Goal: Task Accomplishment & Management: Use online tool/utility

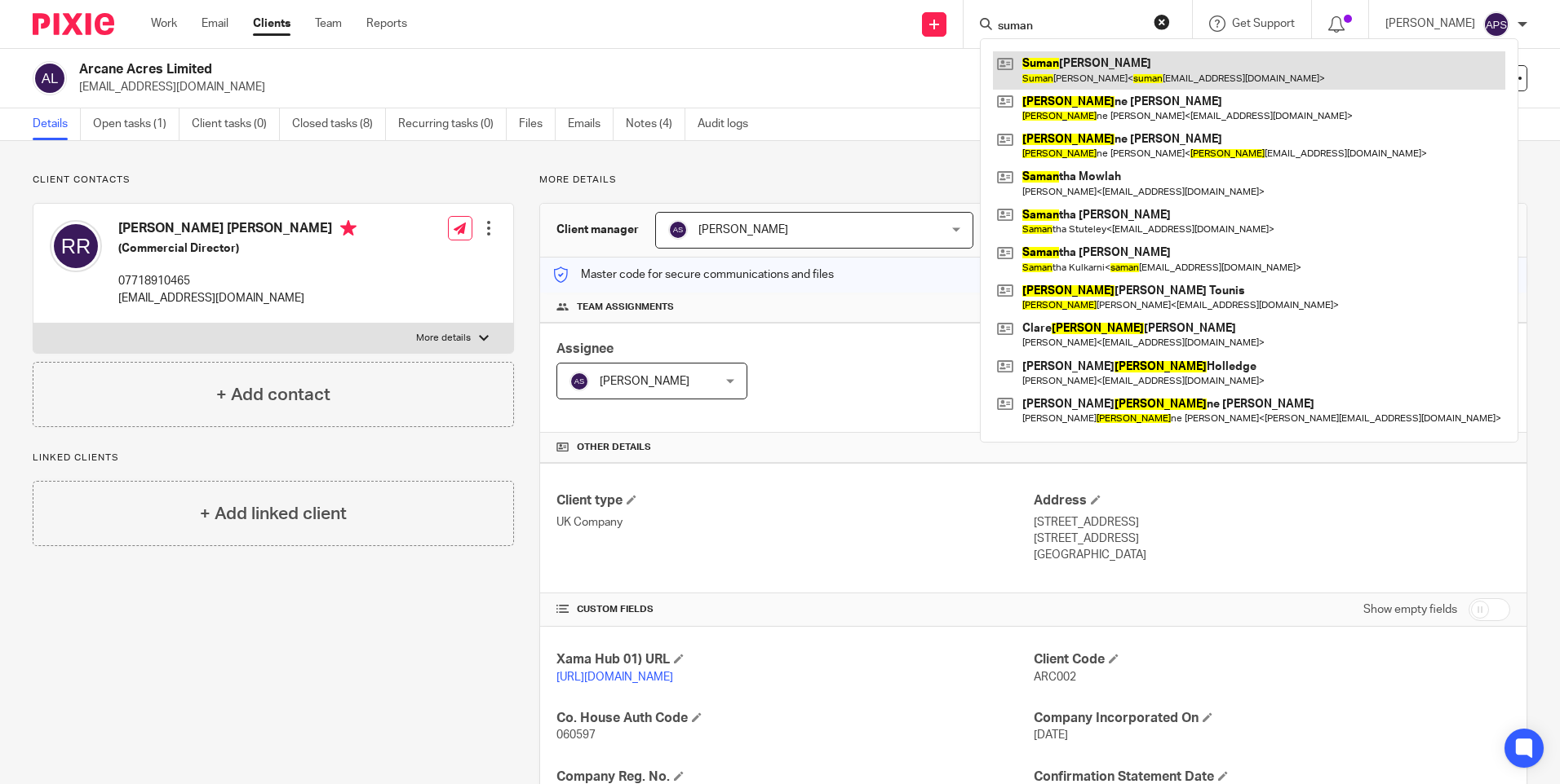
type input "suman"
click at [1058, 83] on link at bounding box center [1249, 69] width 512 height 37
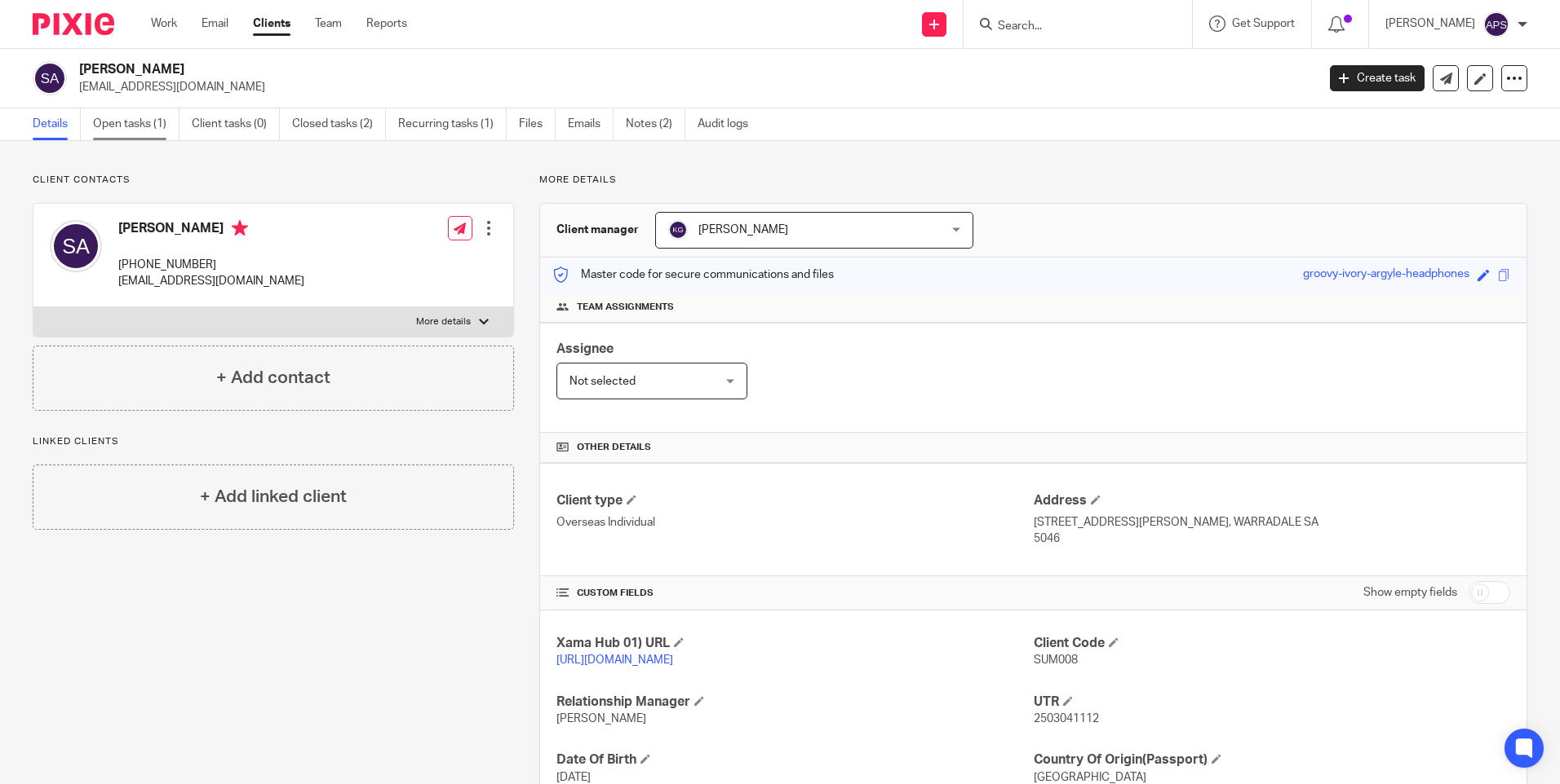
click at [140, 123] on link "Open tasks (1)" at bounding box center [137, 124] width 86 height 32
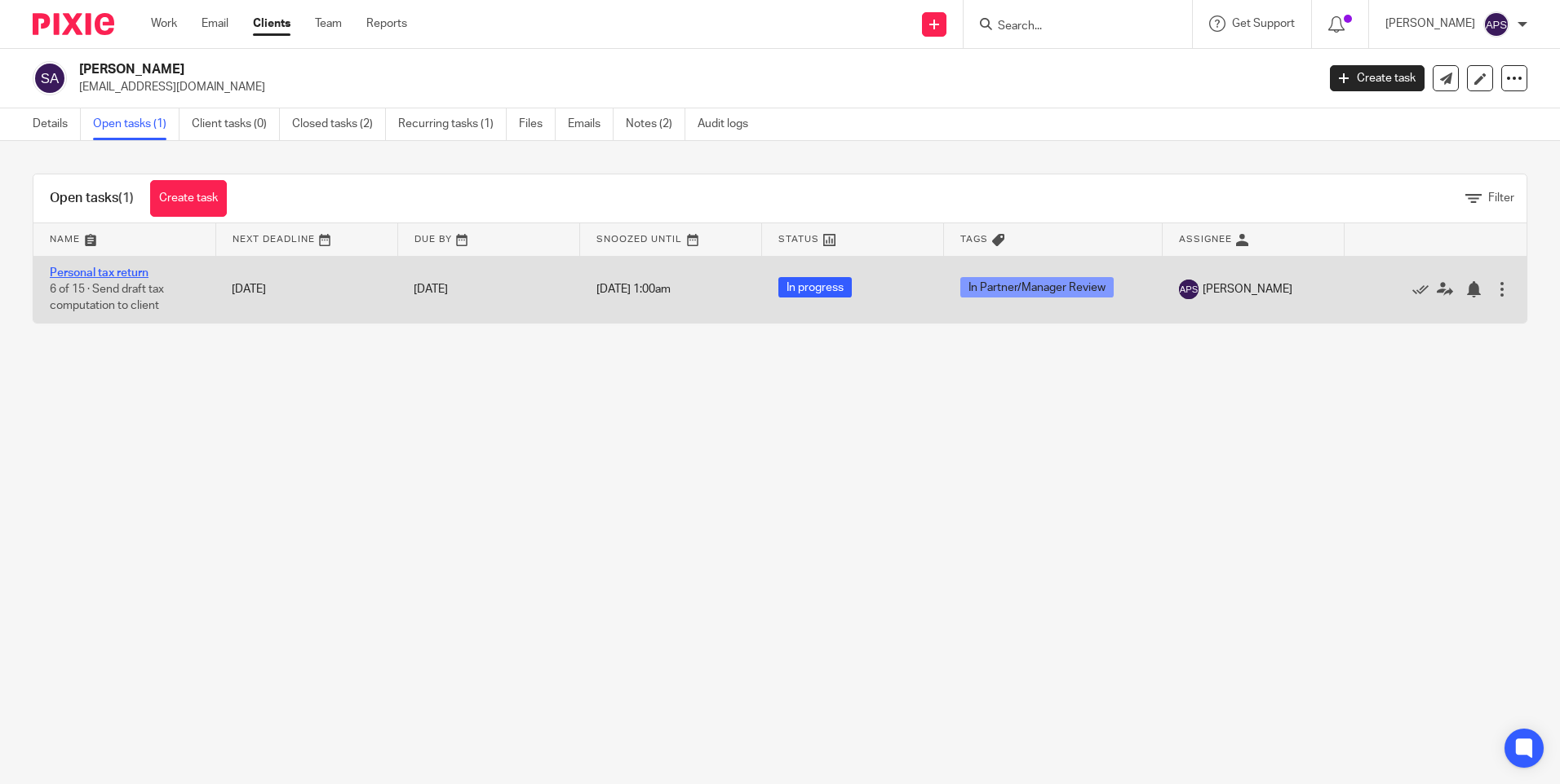
click at [134, 277] on link "Personal tax return" at bounding box center [99, 272] width 99 height 11
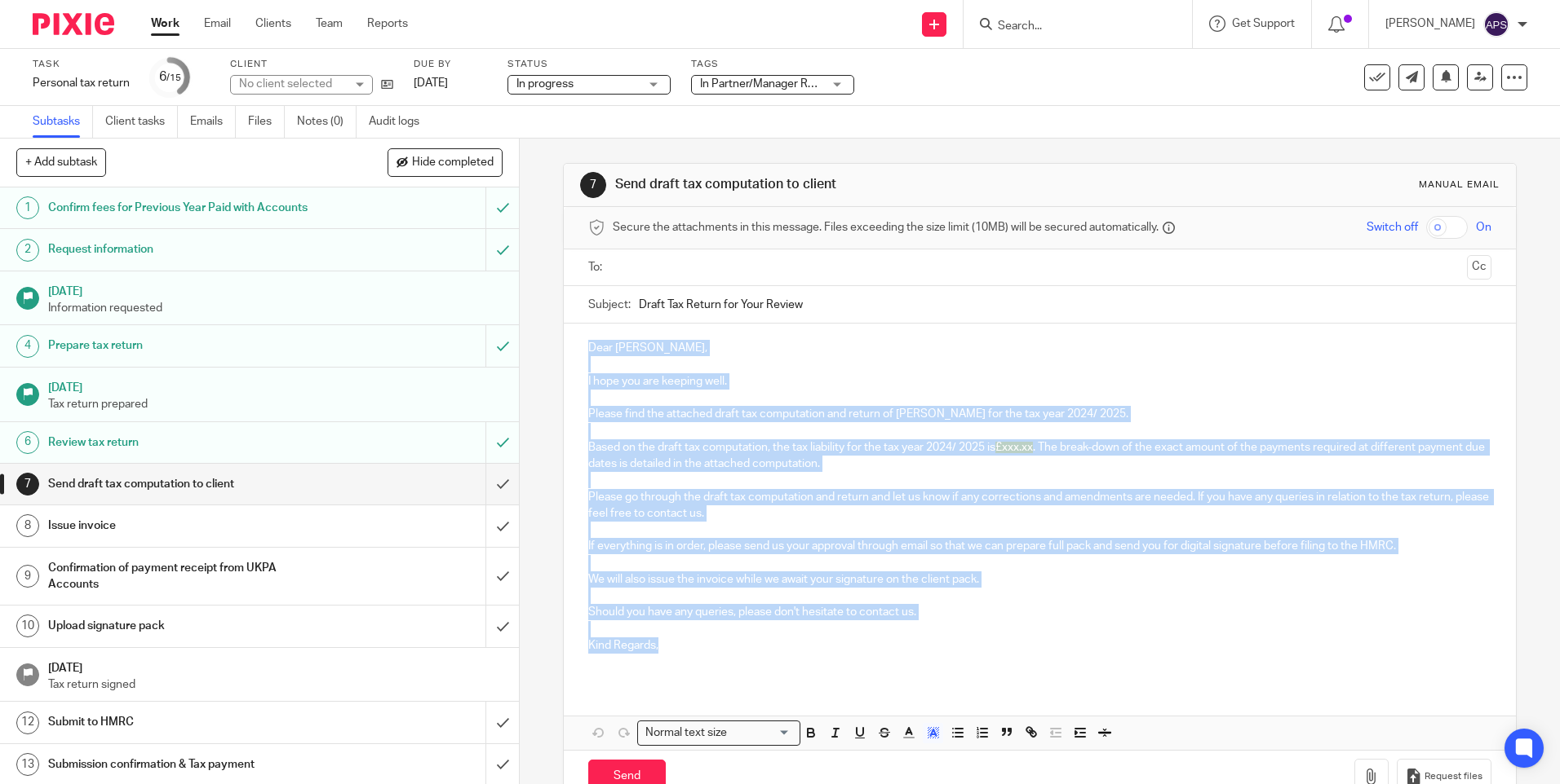
drag, startPoint x: 586, startPoint y: 347, endPoint x: 694, endPoint y: 648, distance: 319.8
click at [694, 648] on div "Dear [PERSON_NAME], I hope you are keeping well. Please find the attached draft…" at bounding box center [1039, 502] width 951 height 359
copy div "Dear [PERSON_NAME], I hope you are keeping well. Please find the attached draft…"
